Goal: Task Accomplishment & Management: Manage account settings

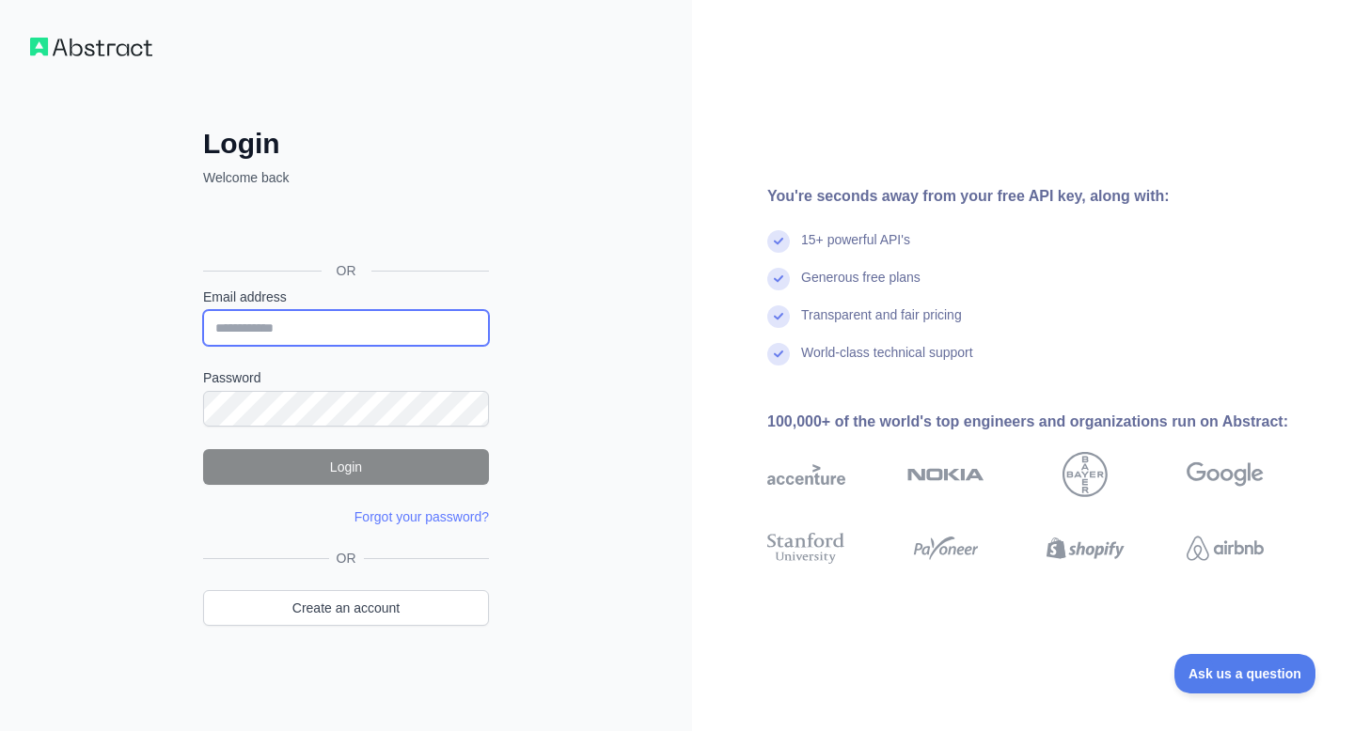
type input "**********"
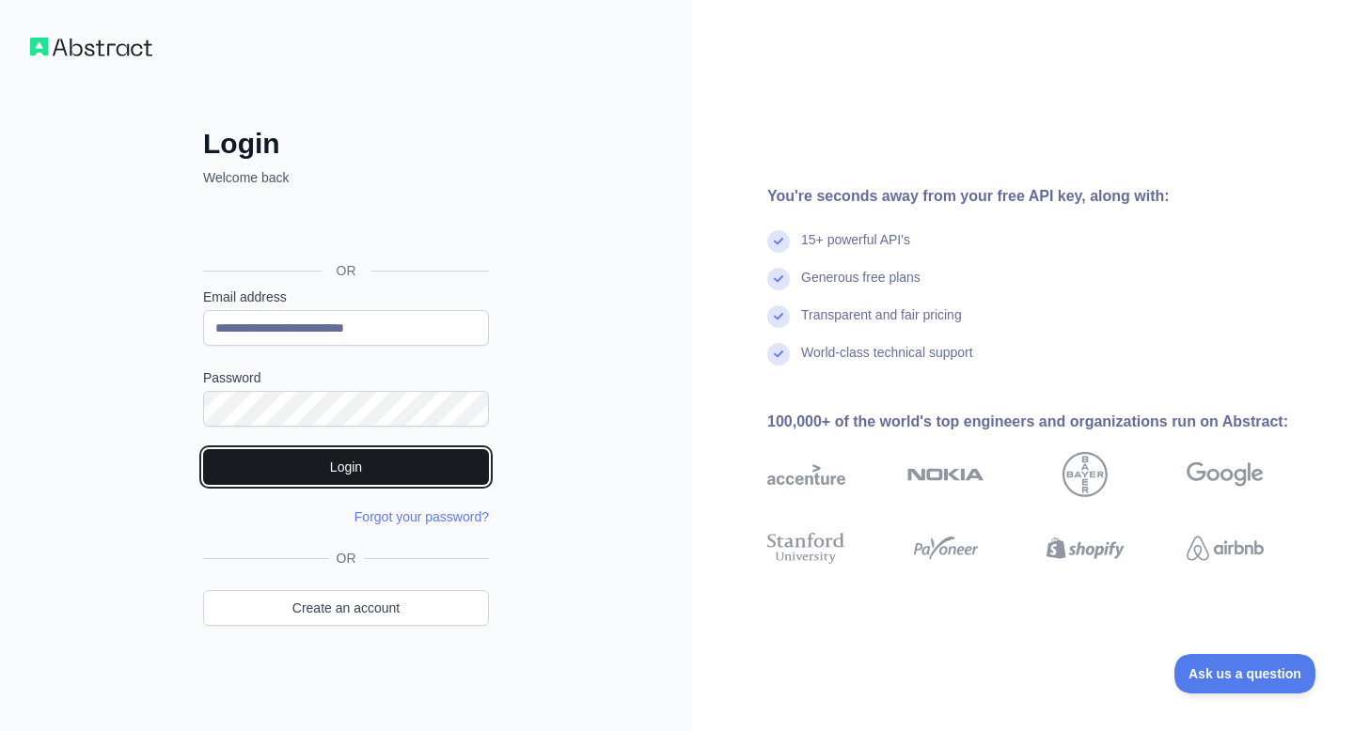
click at [319, 468] on button "Login" at bounding box center [346, 467] width 286 height 36
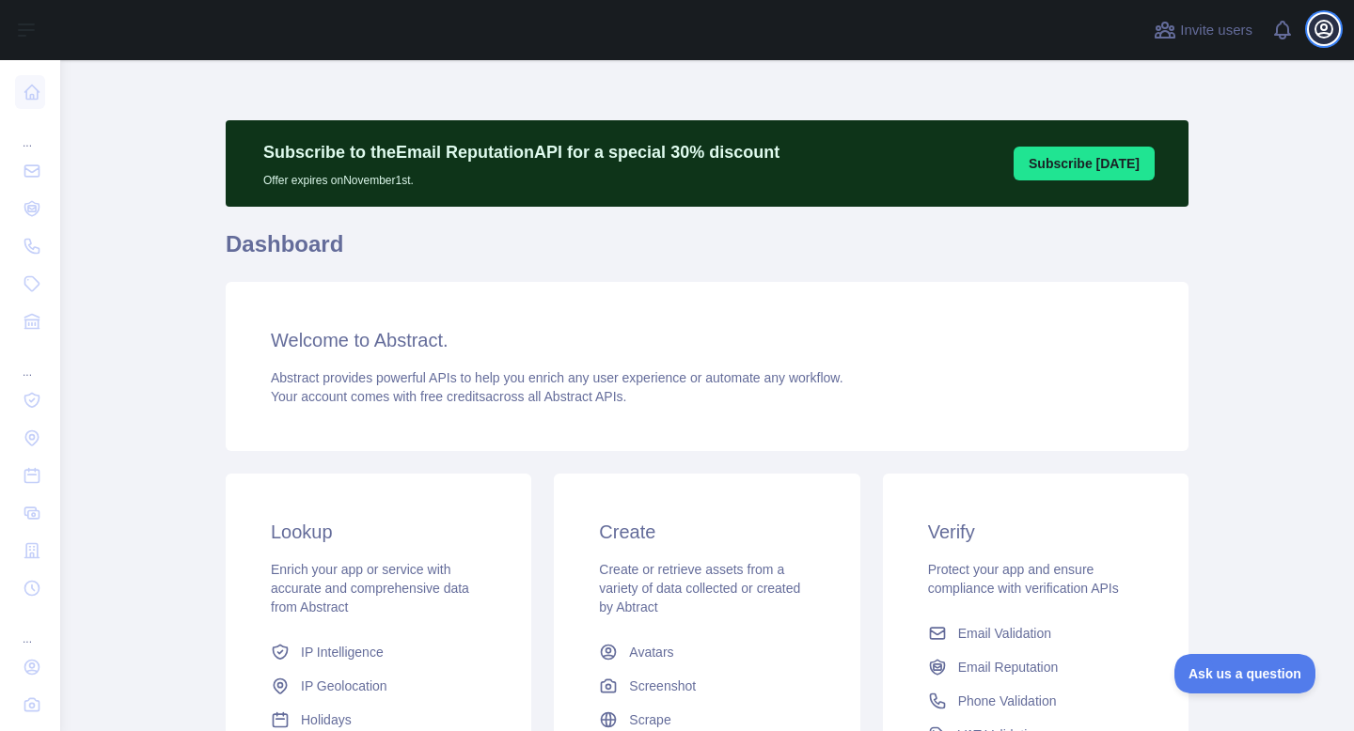
click at [1317, 26] on icon "button" at bounding box center [1323, 29] width 23 height 23
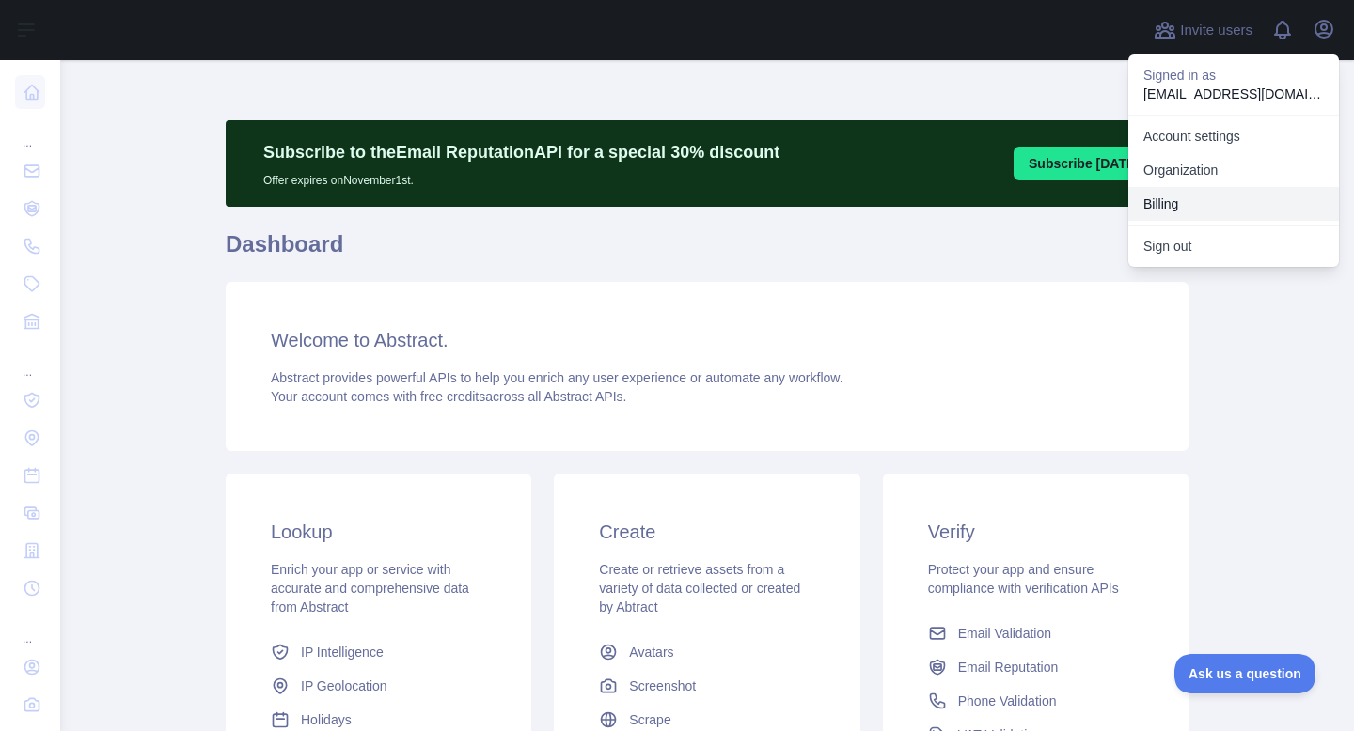
click at [1185, 200] on button "Billing" at bounding box center [1233, 204] width 211 height 34
